Goal: Task Accomplishment & Management: Manage account settings

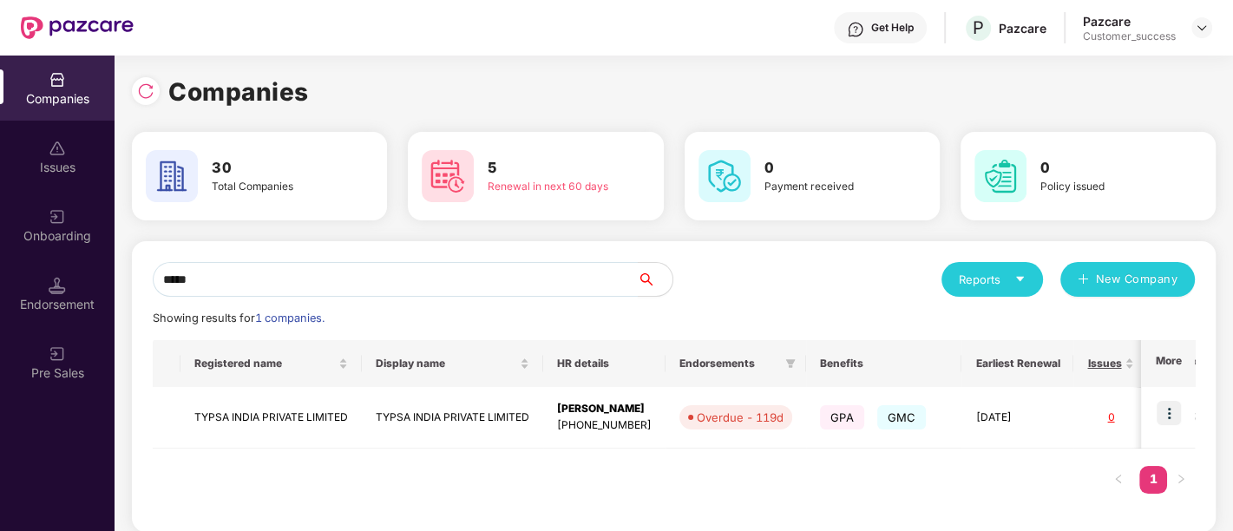
drag, startPoint x: 456, startPoint y: 283, endPoint x: 153, endPoint y: 278, distance: 302.9
click at [153, 278] on input "*****" at bounding box center [395, 279] width 485 height 35
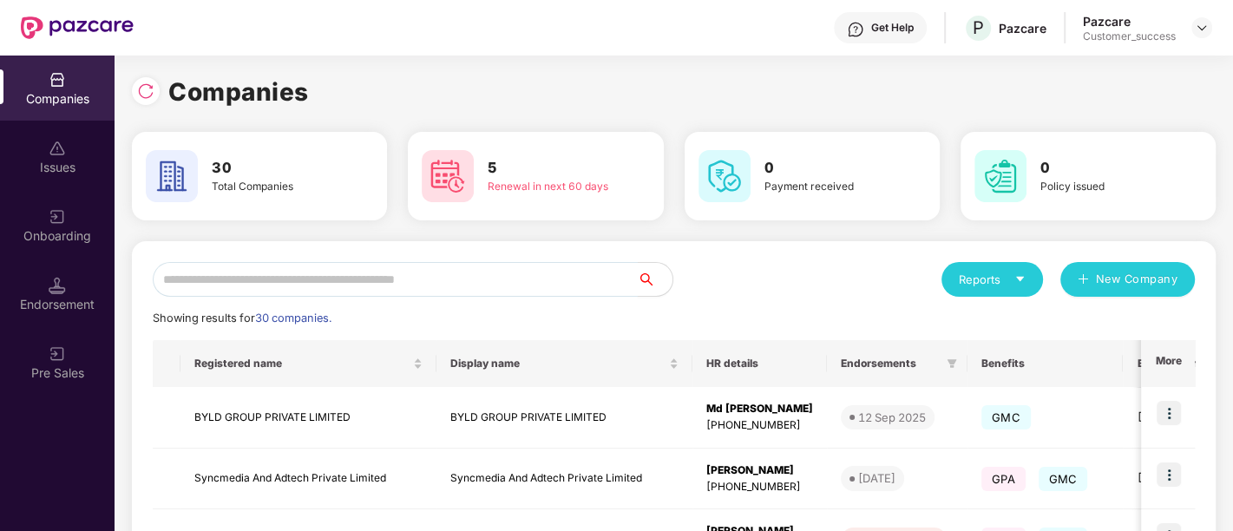
click at [153, 278] on input "text" at bounding box center [395, 279] width 485 height 35
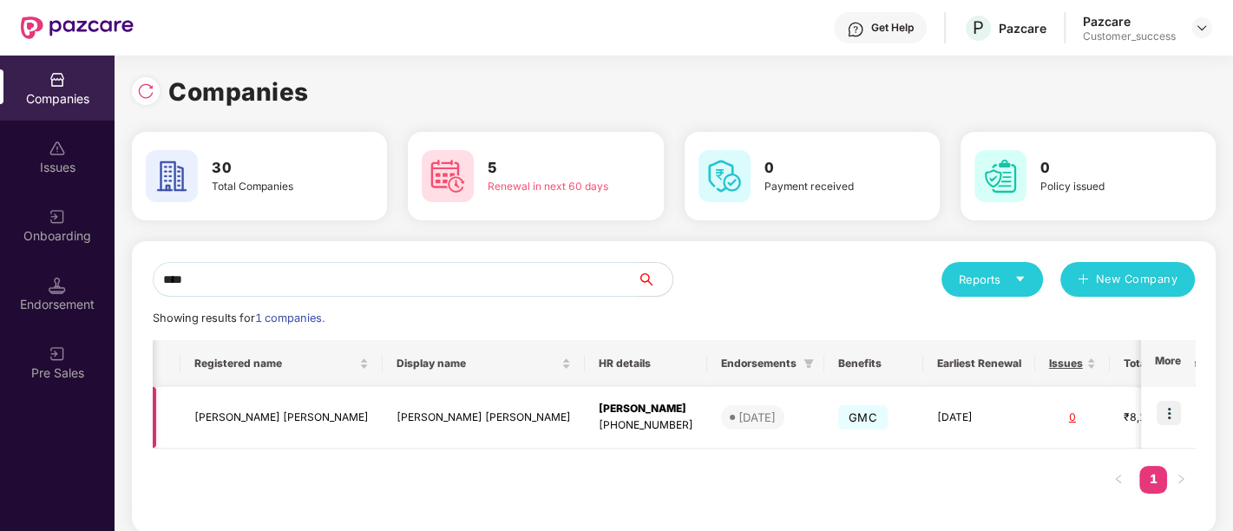
scroll to position [0, 99]
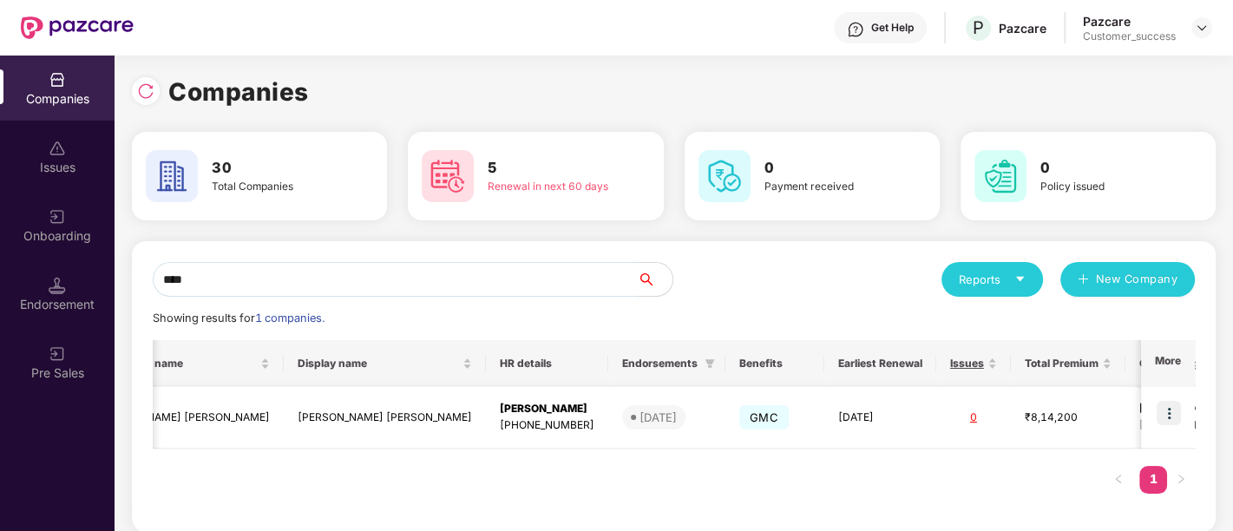
type input "****"
click at [1161, 415] on img at bounding box center [1169, 413] width 24 height 24
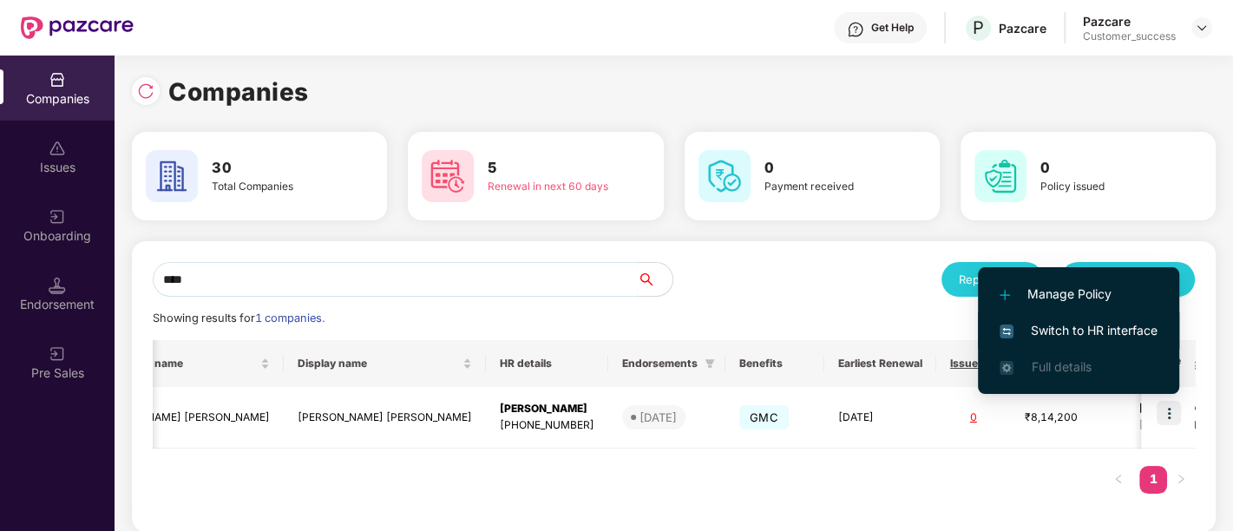
click at [1045, 322] on span "Switch to HR interface" at bounding box center [1079, 330] width 158 height 19
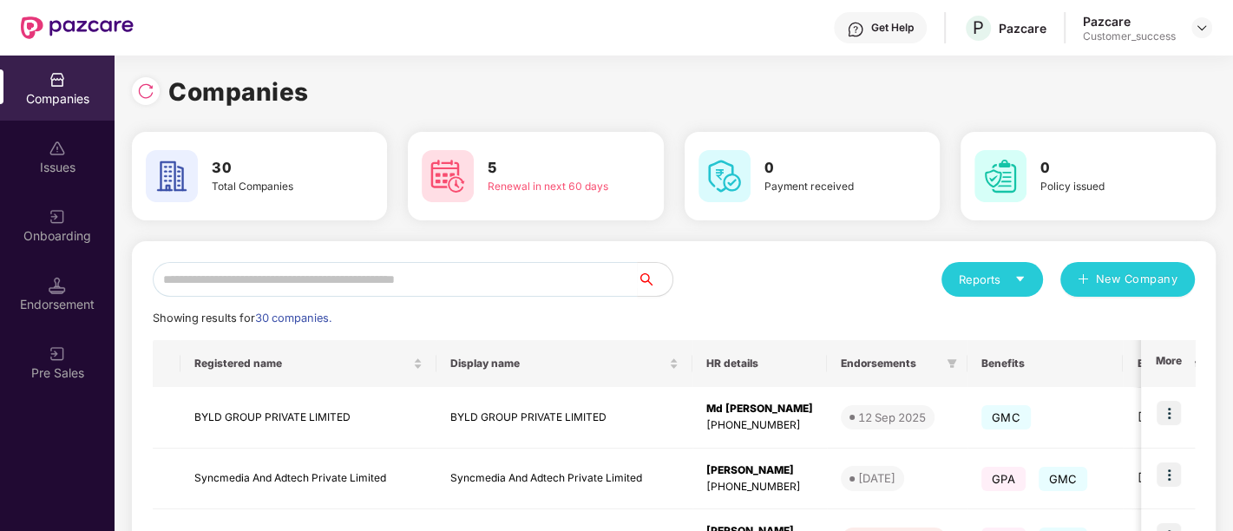
click at [49, 236] on div "Onboarding" at bounding box center [57, 235] width 115 height 17
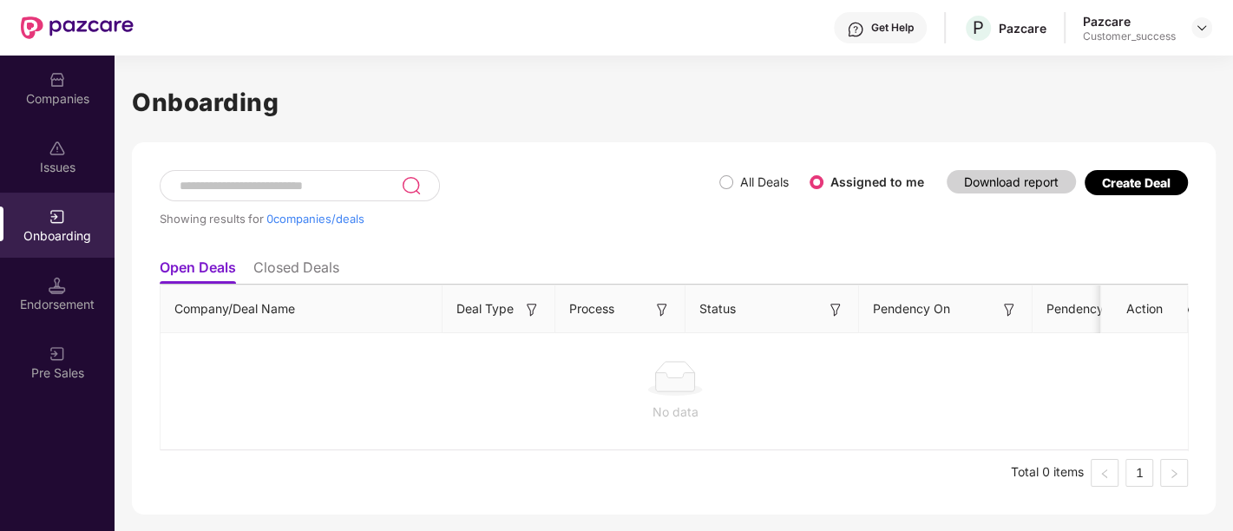
click at [741, 178] on label "All Deals" at bounding box center [764, 181] width 49 height 15
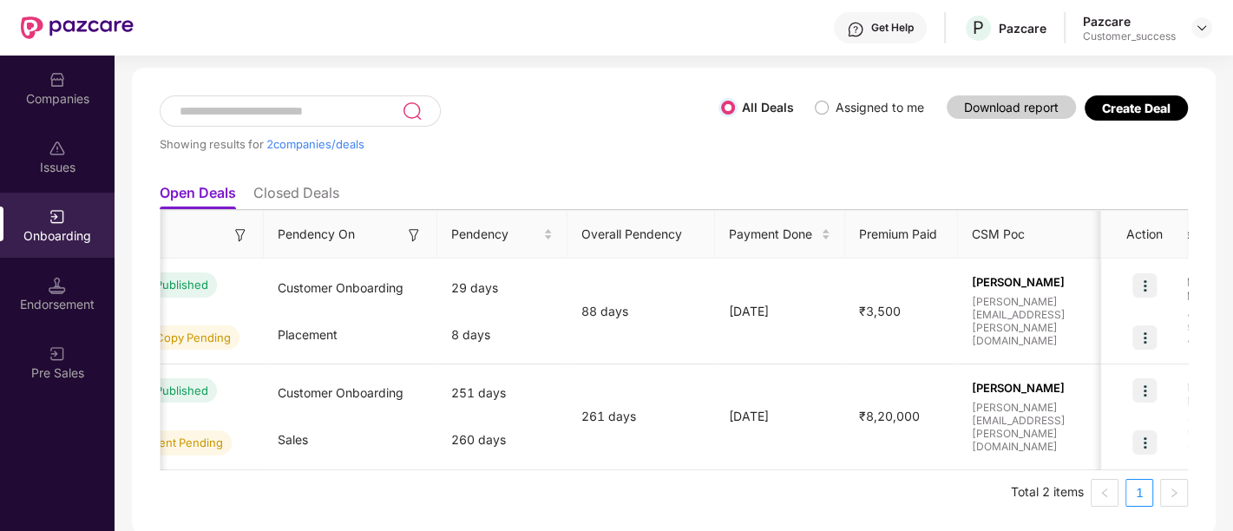
scroll to position [0, 597]
click at [327, 187] on li "Closed Deals" at bounding box center [296, 196] width 86 height 25
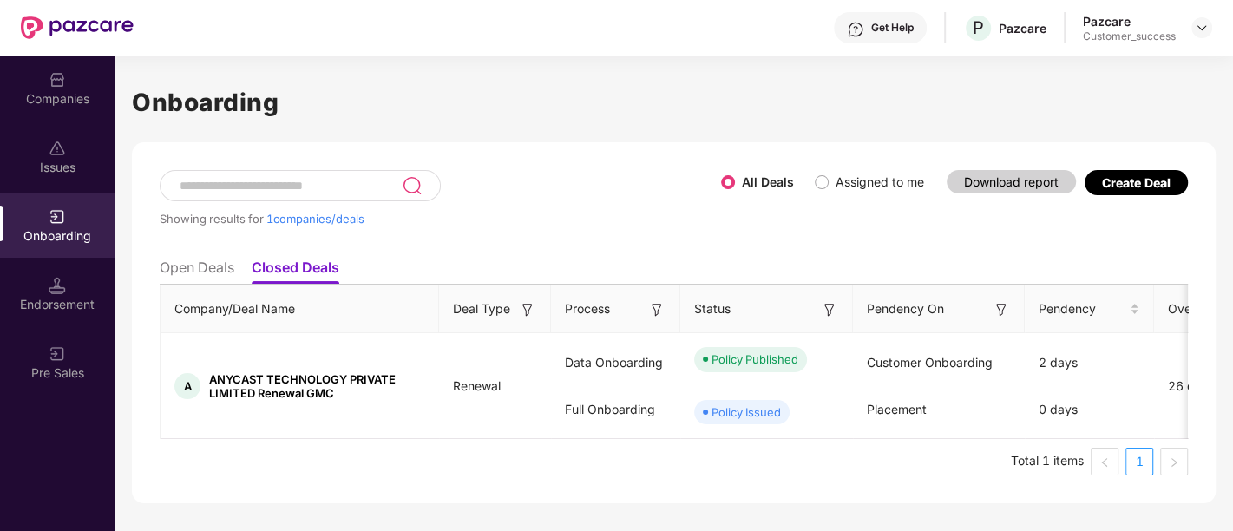
scroll to position [0, 0]
click at [232, 259] on li "Open Deals" at bounding box center [197, 271] width 75 height 25
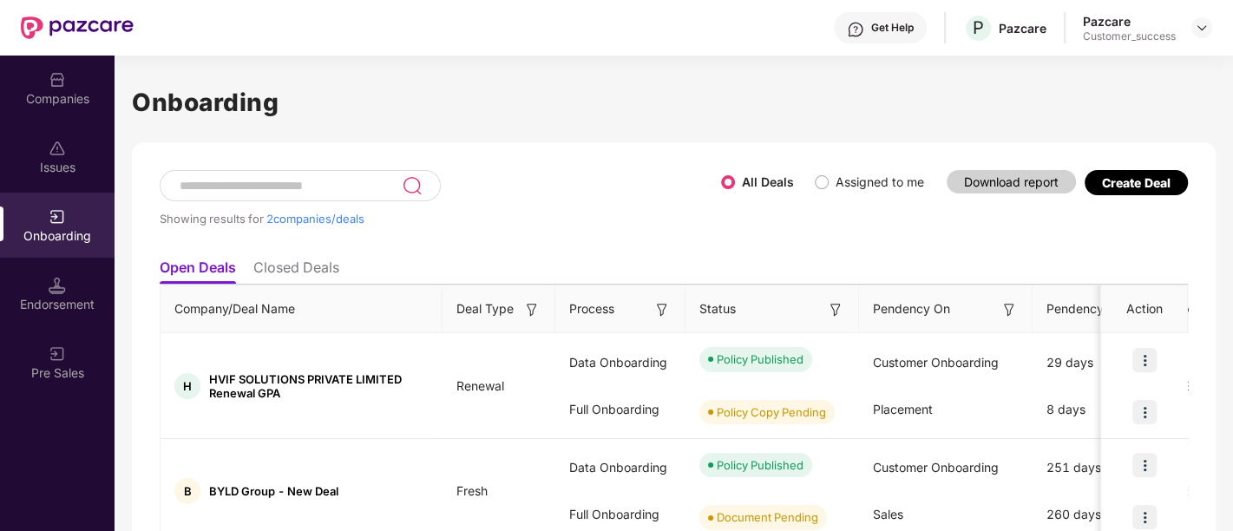
click at [295, 269] on li "Closed Deals" at bounding box center [296, 271] width 86 height 25
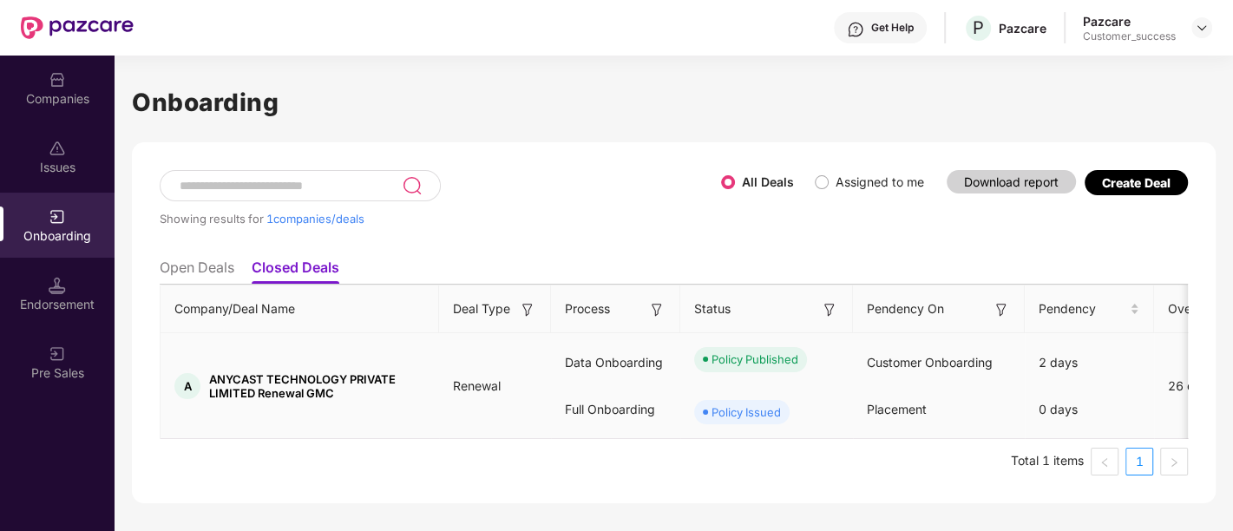
click at [726, 358] on div "Policy Published" at bounding box center [755, 359] width 87 height 17
drag, startPoint x: 796, startPoint y: 355, endPoint x: 705, endPoint y: 358, distance: 91.2
click at [705, 358] on span "Policy Published" at bounding box center [750, 359] width 113 height 24
click at [711, 383] on div "Policy Published" at bounding box center [766, 359] width 173 height 52
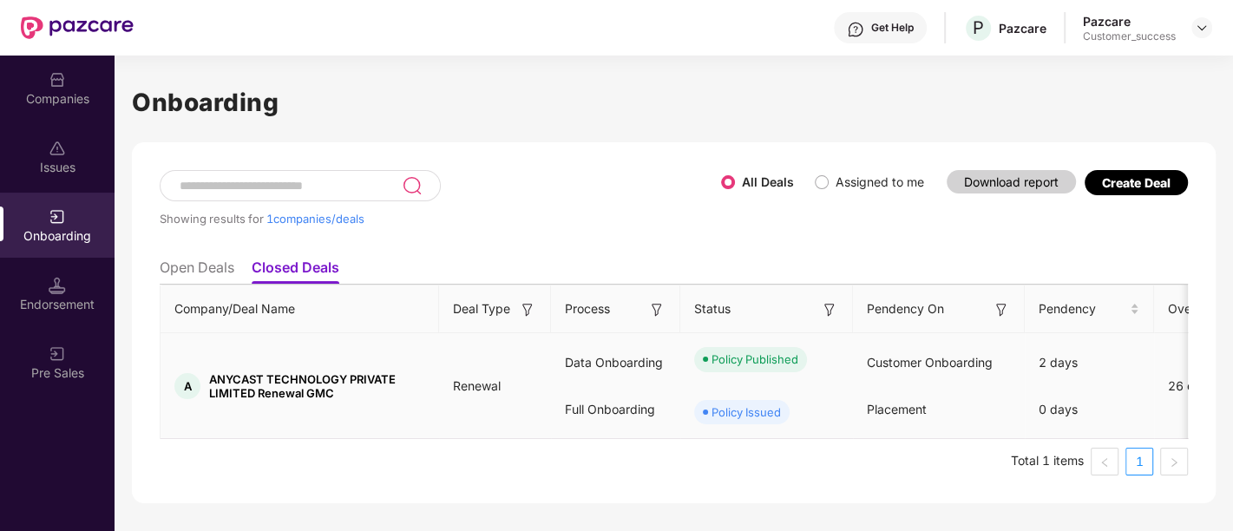
click at [915, 427] on div "Placement" at bounding box center [939, 409] width 172 height 47
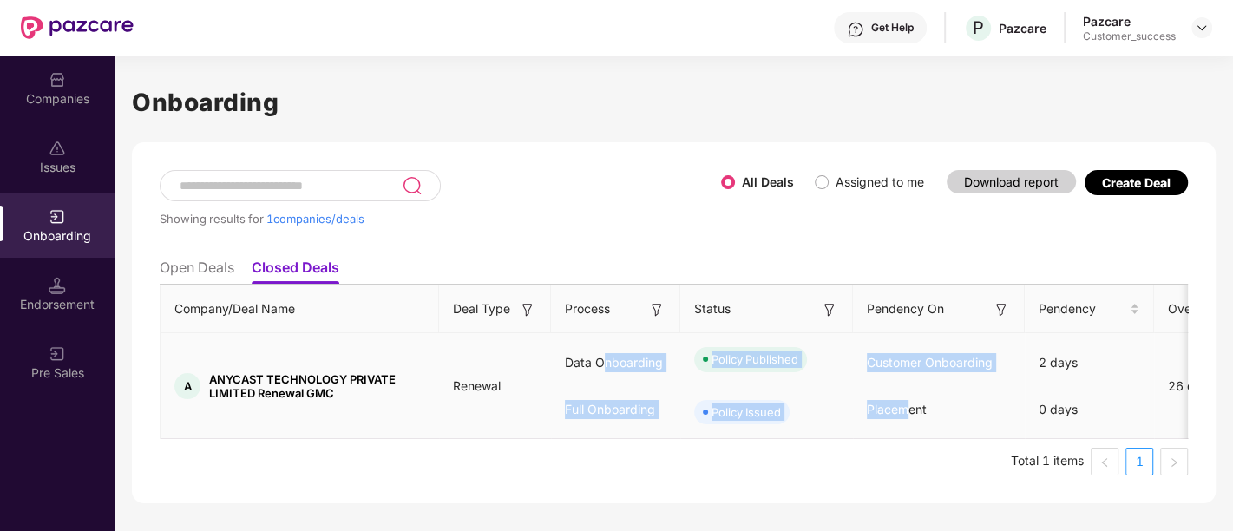
drag, startPoint x: 907, startPoint y: 425, endPoint x: 598, endPoint y: 334, distance: 322.1
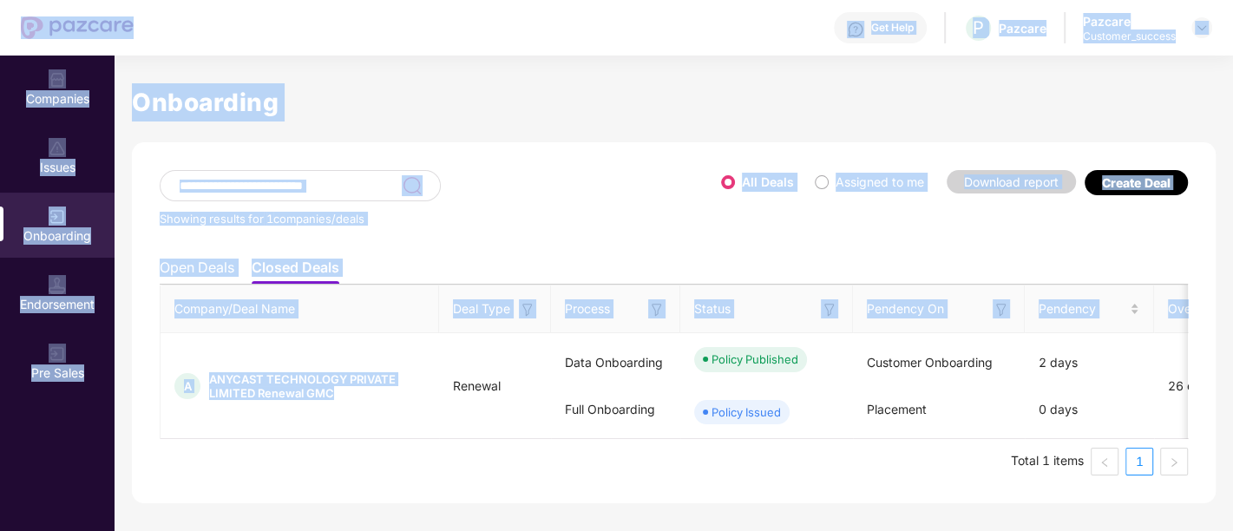
drag, startPoint x: 442, startPoint y: 345, endPoint x: 73, endPoint y: -117, distance: 591.6
click at [73, 0] on html "Get Help P Pazcare Pazcare Customer_success Companies Issues Onboarding Endorse…" at bounding box center [616, 265] width 1233 height 531
